Goal: Entertainment & Leisure: Consume media (video, audio)

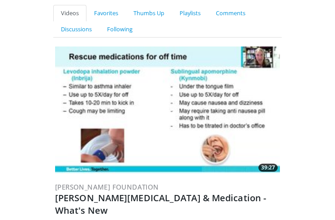
scroll to position [57, 0]
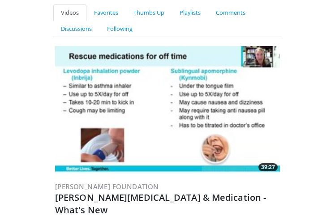
click at [129, 170] on img at bounding box center [167, 109] width 225 height 127
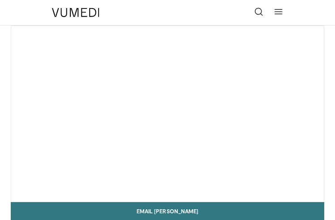
click at [127, 167] on video-js "**********" at bounding box center [167, 114] width 312 height 176
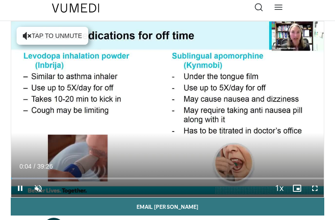
scroll to position [7, 0]
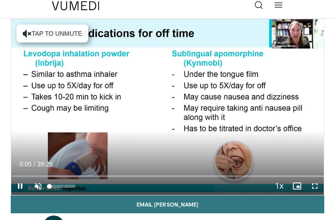
click at [37, 187] on span "Video Player" at bounding box center [38, 186] width 18 height 18
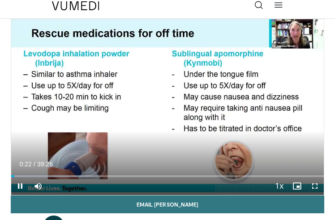
click at [20, 184] on span "Video Player" at bounding box center [20, 186] width 18 height 18
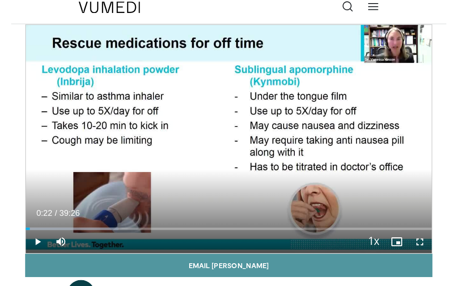
scroll to position [10, 0]
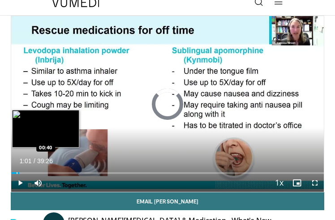
click at [17, 171] on div "Loaded : 0.00% 00:44 00:40" at bounding box center [167, 170] width 312 height 9
click at [14, 174] on div "Progress Bar" at bounding box center [14, 173] width 1 height 2
click at [15, 174] on div "Progress Bar" at bounding box center [15, 173] width 1 height 2
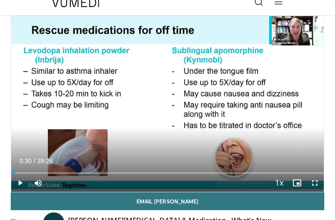
click at [315, 182] on span "Video Player" at bounding box center [315, 183] width 18 height 18
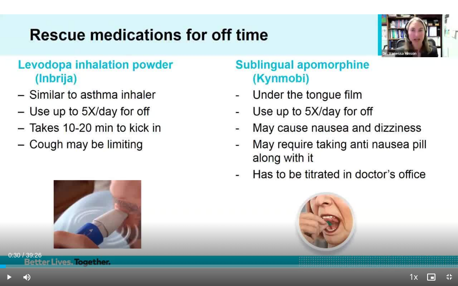
click at [10, 220] on span "Video Player" at bounding box center [9, 277] width 18 height 18
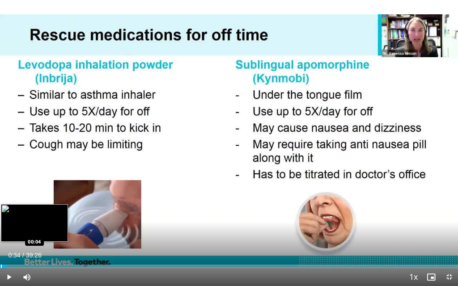
drag, startPoint x: 7, startPoint y: 266, endPoint x: 1, endPoint y: 266, distance: 5.8
click at [1, 220] on div "Progress Bar" at bounding box center [1, 267] width 1 height 4
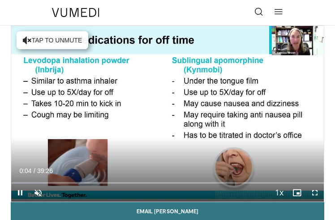
click at [314, 192] on span "Video Player" at bounding box center [315, 193] width 18 height 18
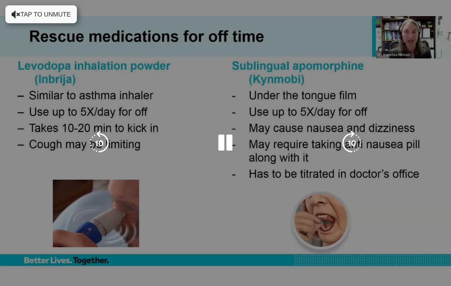
click at [334, 220] on div "10 seconds Tap to unmute" at bounding box center [225, 143] width 451 height 286
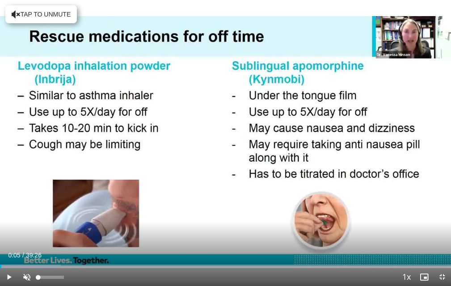
click at [26, 220] on span "Video Player" at bounding box center [27, 277] width 18 height 18
click at [10, 220] on span "Video Player" at bounding box center [9, 277] width 18 height 18
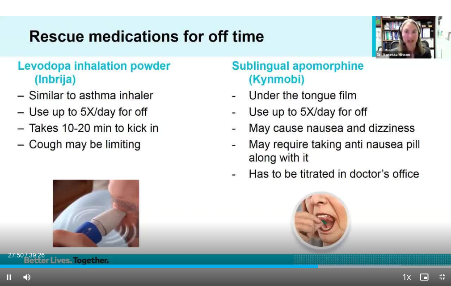
click at [11, 220] on span "Video Player" at bounding box center [9, 277] width 18 height 18
click at [334, 220] on span "Video Player" at bounding box center [443, 277] width 18 height 18
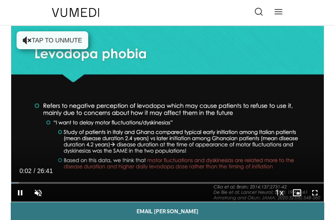
click at [317, 192] on span "Video Player" at bounding box center [315, 193] width 18 height 18
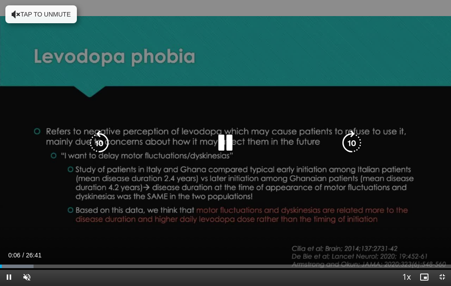
click at [27, 220] on video-js "**********" at bounding box center [225, 143] width 451 height 286
click at [29, 17] on button "Tap to unmute" at bounding box center [41, 14] width 72 height 18
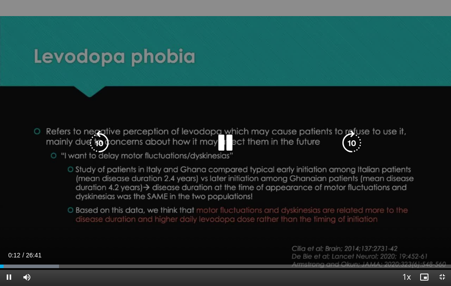
click at [29, 17] on div "10 seconds Tap to unmute" at bounding box center [225, 143] width 451 height 286
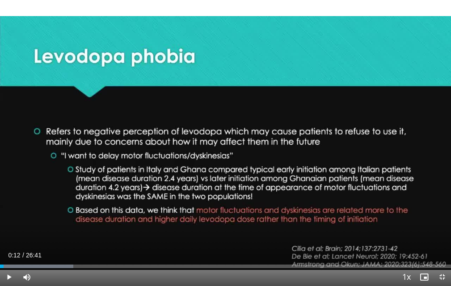
click at [9, 220] on span "Video Player" at bounding box center [9, 277] width 18 height 18
click at [11, 220] on span "Video Player" at bounding box center [9, 277] width 18 height 18
click at [9, 220] on span "Video Player" at bounding box center [9, 277] width 18 height 18
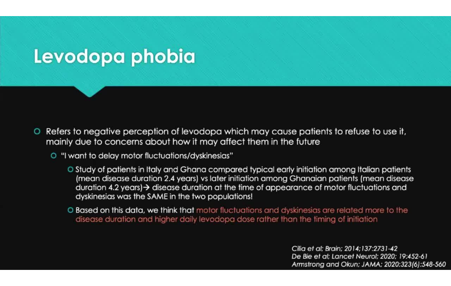
click at [8, 220] on video-js "**********" at bounding box center [225, 143] width 451 height 286
